Goal: Task Accomplishment & Management: Manage account settings

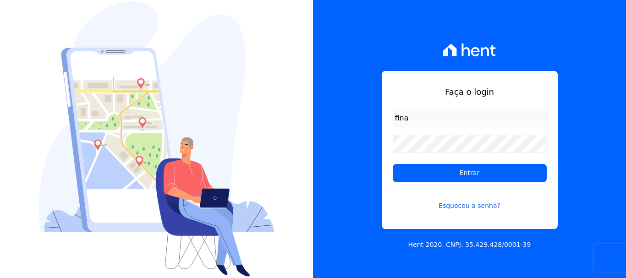
type input "[EMAIL_ADDRESS][DOMAIN_NAME]"
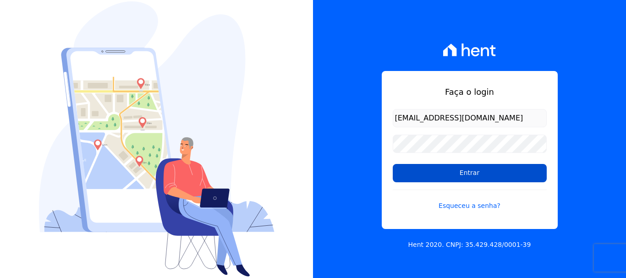
click at [475, 174] on input "Entrar" at bounding box center [470, 173] width 154 height 18
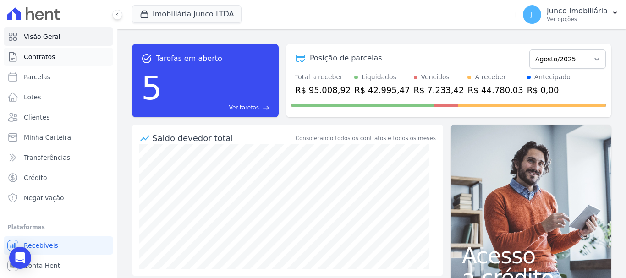
click at [38, 56] on span "Contratos" at bounding box center [39, 56] width 31 height 9
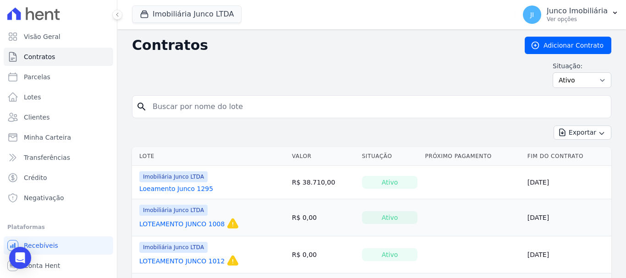
click at [206, 106] on input "search" at bounding box center [377, 107] width 460 height 18
type input "790"
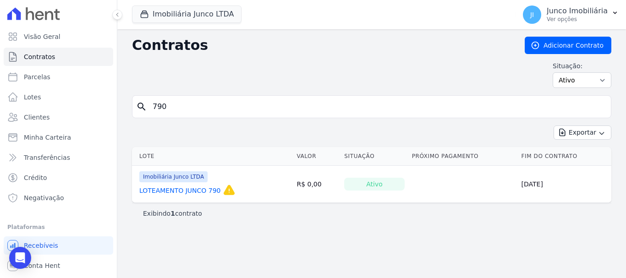
click at [178, 190] on link "LOTEAMENTO JUNCO 790" at bounding box center [180, 190] width 82 height 9
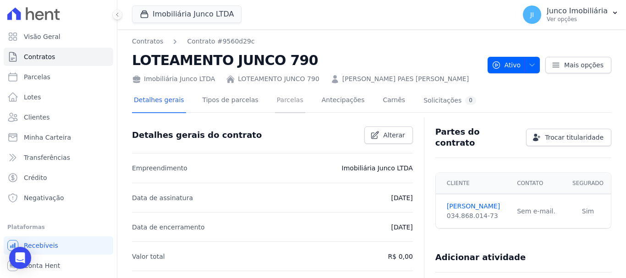
click at [286, 101] on link "Parcelas" at bounding box center [290, 101] width 30 height 24
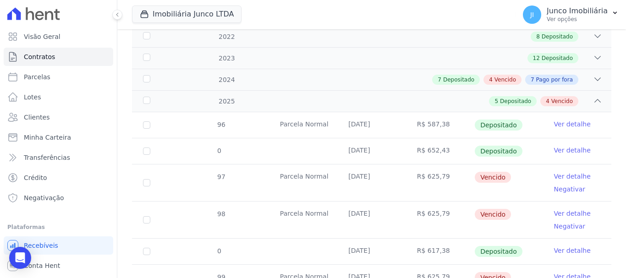
scroll to position [170, 0]
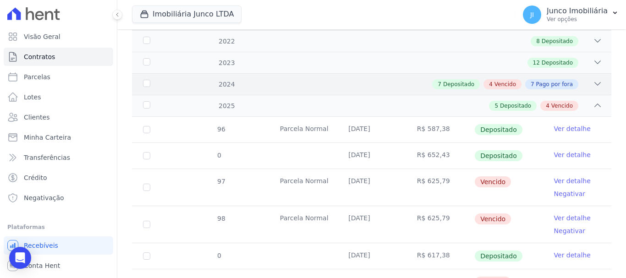
click at [501, 80] on span "Vencido" at bounding box center [506, 84] width 22 height 8
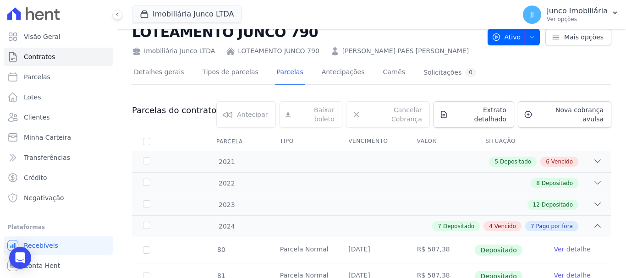
scroll to position [0, 0]
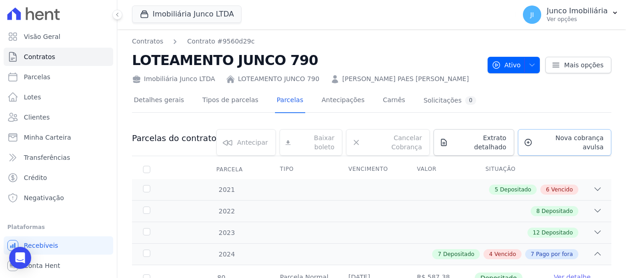
click at [549, 142] on span "Nova cobrança avulsa" at bounding box center [570, 142] width 67 height 18
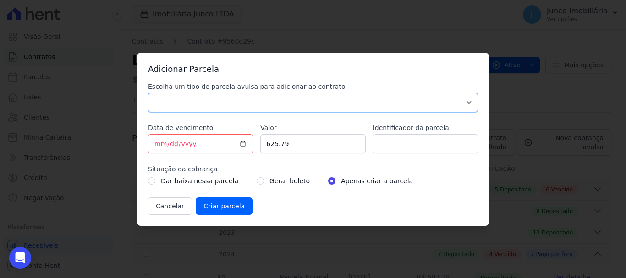
click at [235, 99] on select "Parcela Normal Sinal Caução Intercalada Chaves Pré Chaves Pós Chaves Taxas Quit…" at bounding box center [313, 102] width 330 height 19
select select "standard"
click at [148, 93] on select "Parcela Normal Sinal Caução Intercalada Chaves Pré Chaves Pós Chaves Taxas Quit…" at bounding box center [313, 102] width 330 height 19
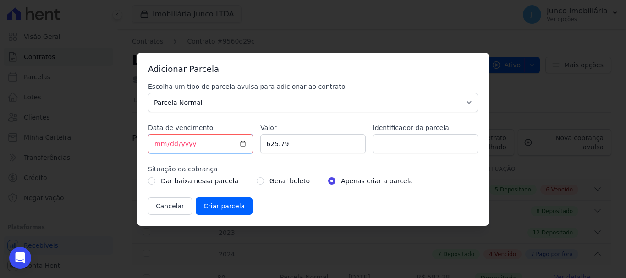
click at [245, 143] on input "2025-08-28" at bounding box center [200, 143] width 105 height 19
type input "2025-09-01"
drag, startPoint x: 291, startPoint y: 144, endPoint x: 237, endPoint y: 142, distance: 54.2
click at [237, 142] on div "Escolha um tipo de parcela avulsa para adicionar ao contrato Parcela Normal Sin…" at bounding box center [313, 148] width 330 height 133
type input "620.00"
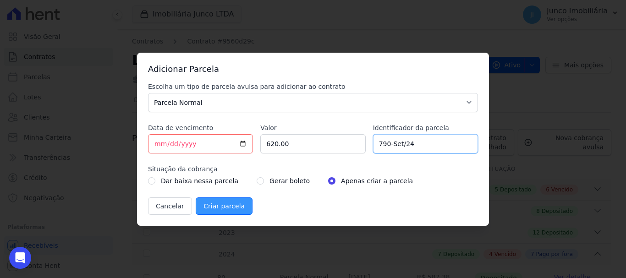
type input "790-Set/24"
click at [227, 208] on input "Criar parcela" at bounding box center [224, 206] width 57 height 17
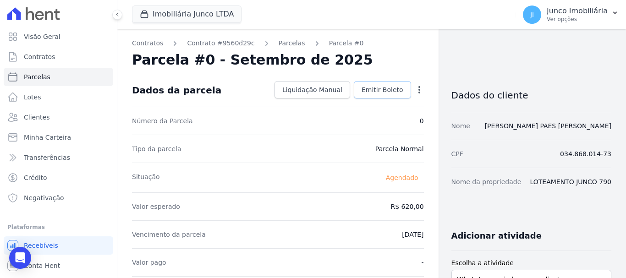
click at [381, 91] on span "Emitir Boleto" at bounding box center [383, 89] width 42 height 9
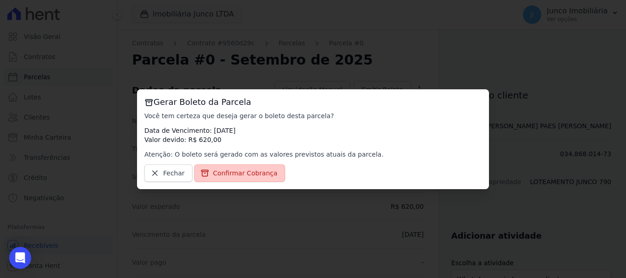
click at [229, 172] on span "Confirmar Cobrança" at bounding box center [245, 173] width 65 height 9
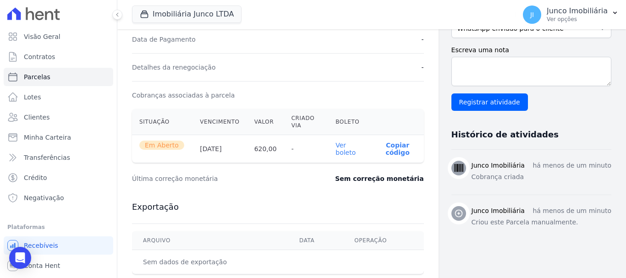
scroll to position [321, 0]
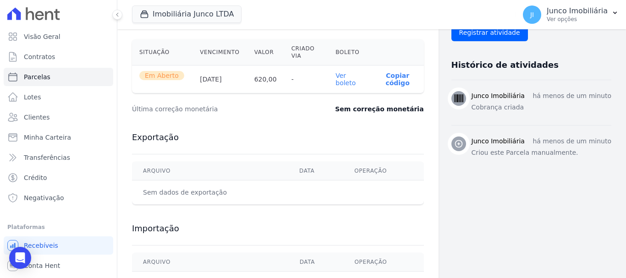
click at [344, 80] on link "Ver boleto" at bounding box center [346, 79] width 20 height 15
click at [557, 20] on p "Ver opções" at bounding box center [577, 19] width 61 height 7
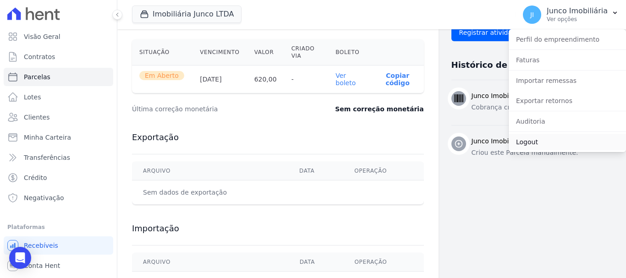
click at [532, 141] on link "Logout" at bounding box center [567, 142] width 117 height 17
